Goal: Information Seeking & Learning: Check status

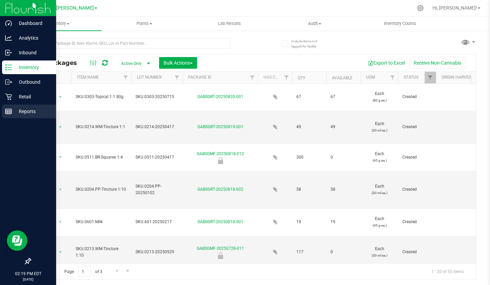
click at [26, 114] on p "Reports" at bounding box center [32, 111] width 41 height 8
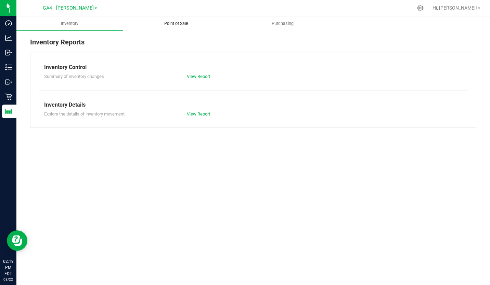
click at [174, 22] on span "Point of Sale" at bounding box center [176, 24] width 42 height 6
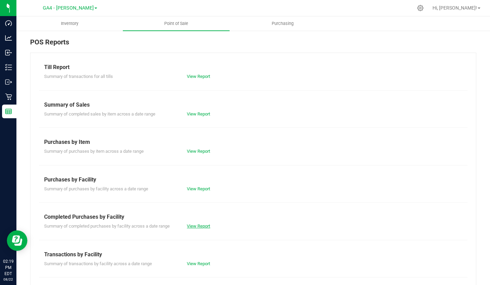
click at [195, 226] on link "View Report" at bounding box center [198, 226] width 23 height 5
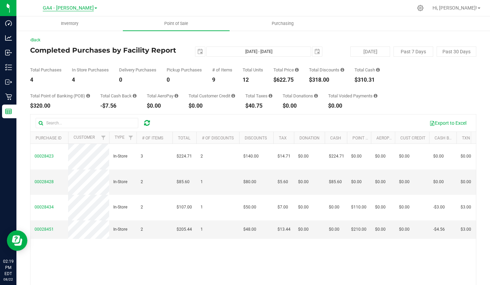
click at [81, 8] on span "GA4 - [PERSON_NAME]" at bounding box center [68, 8] width 51 height 6
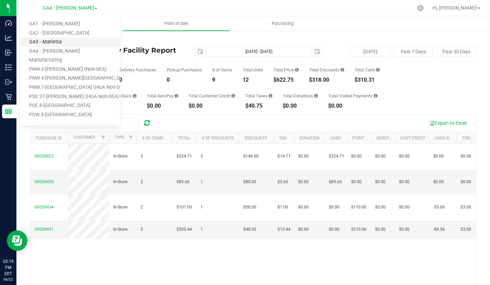
click at [62, 42] on link "GA3 - Marietta" at bounding box center [70, 42] width 100 height 9
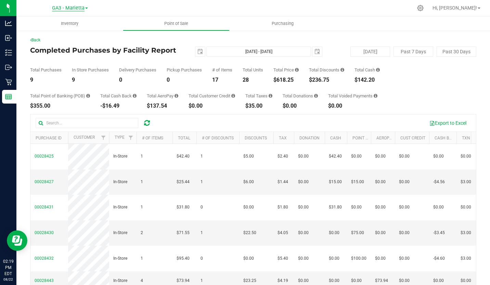
click at [79, 9] on span "GA3 - Marietta" at bounding box center [68, 8] width 32 height 6
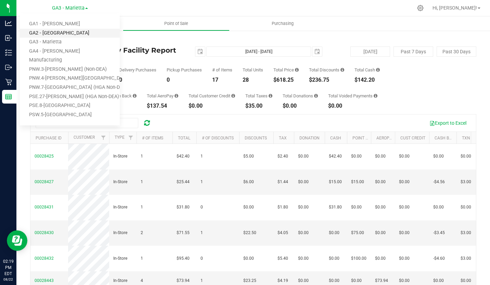
click at [62, 34] on link "GA2 - [GEOGRAPHIC_DATA]" at bounding box center [70, 33] width 100 height 9
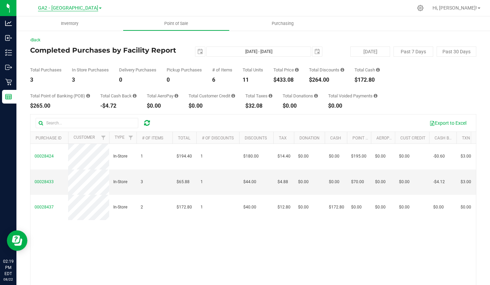
click at [81, 8] on span "GA2 - [GEOGRAPHIC_DATA]" at bounding box center [68, 8] width 60 height 6
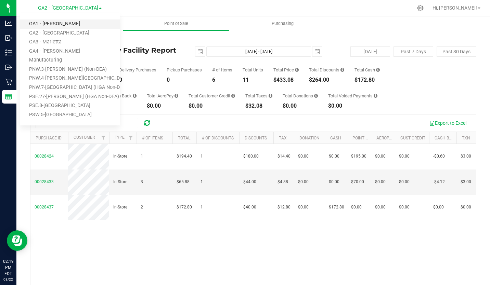
click at [62, 23] on link "GA1 - [PERSON_NAME]" at bounding box center [70, 23] width 100 height 9
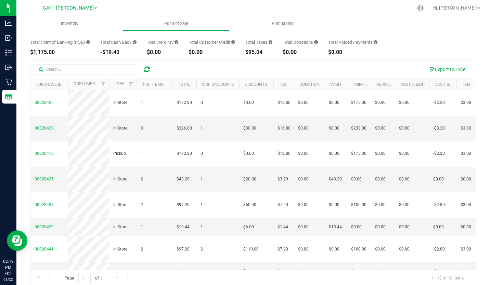
scroll to position [62, 0]
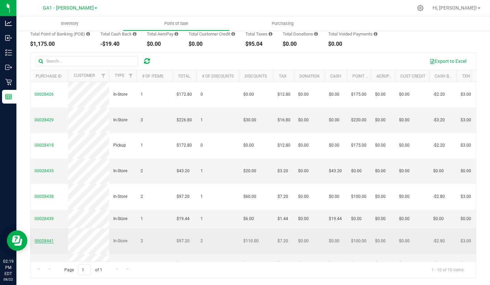
click at [45, 240] on span "00028441" at bounding box center [44, 241] width 19 height 5
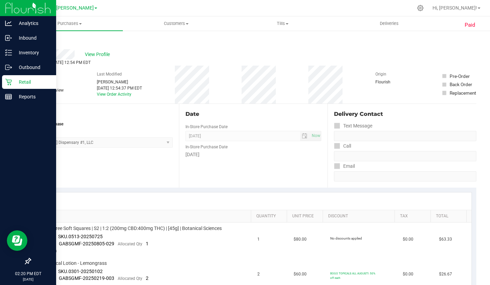
click at [8, 9] on img at bounding box center [28, 8] width 46 height 16
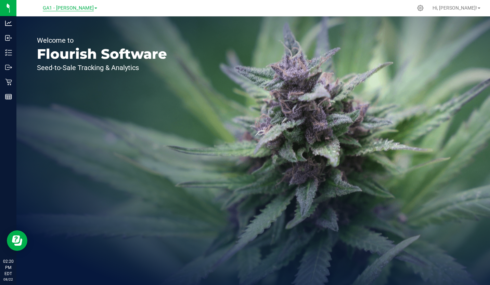
click at [71, 9] on span "GA1 - [PERSON_NAME]" at bounding box center [68, 8] width 51 height 6
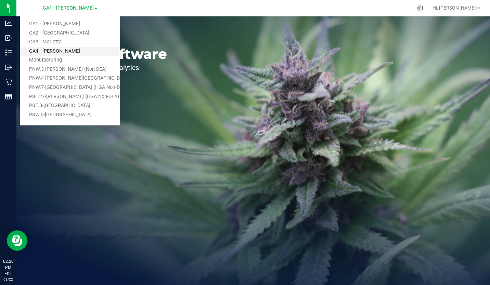
click at [46, 50] on link "GA4 - [PERSON_NAME]" at bounding box center [70, 51] width 100 height 9
